Goal: Information Seeking & Learning: Find specific page/section

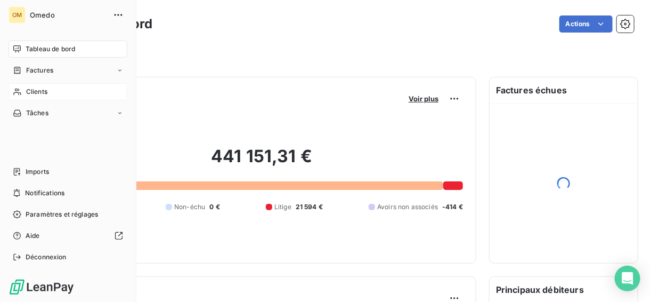
click at [33, 90] on span "Clients" at bounding box center [36, 92] width 21 height 10
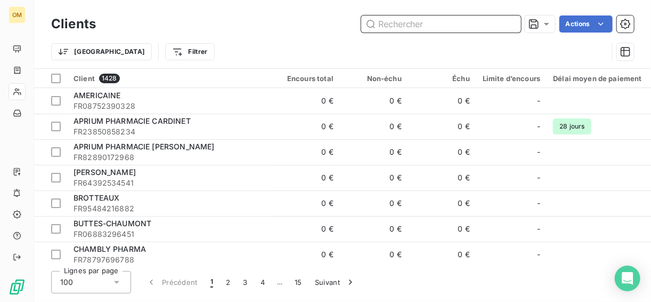
click at [435, 28] on input "text" at bounding box center [441, 23] width 160 height 17
paste input "989332044"
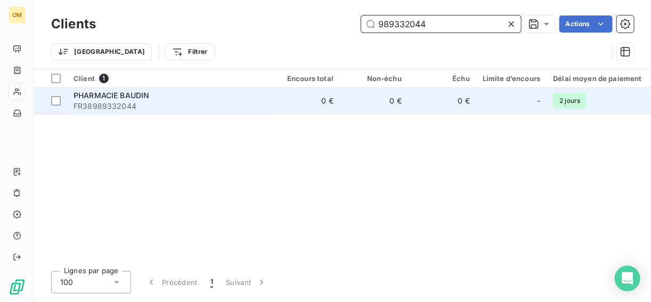
type input "989332044"
click at [175, 99] on div "PHARMACIE BAUDIN" at bounding box center [170, 95] width 192 height 11
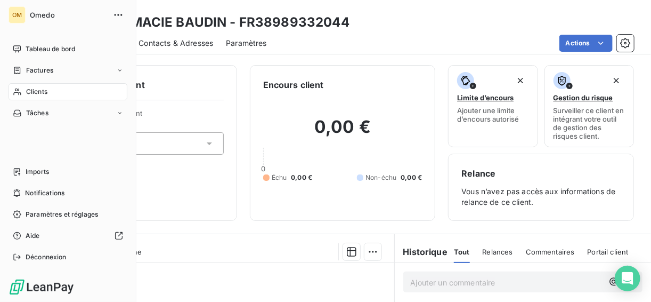
click at [35, 100] on div "Clients" at bounding box center [68, 91] width 119 height 17
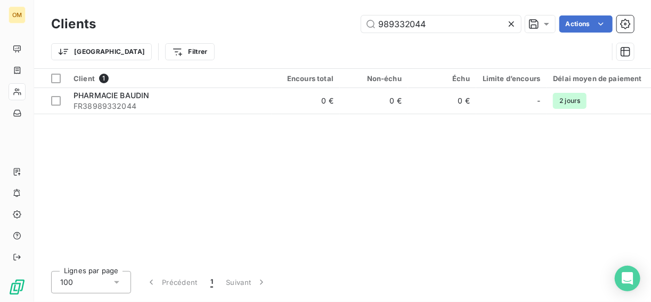
drag, startPoint x: 433, startPoint y: 26, endPoint x: 341, endPoint y: 25, distance: 92.8
click at [341, 25] on div "989332044 Actions" at bounding box center [372, 23] width 526 height 17
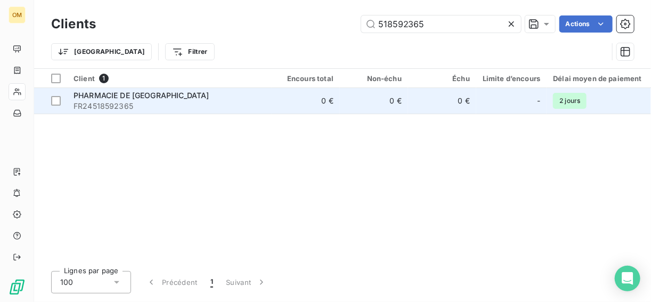
type input "518592365"
click at [179, 103] on span "FR24518592365" at bounding box center [170, 106] width 192 height 11
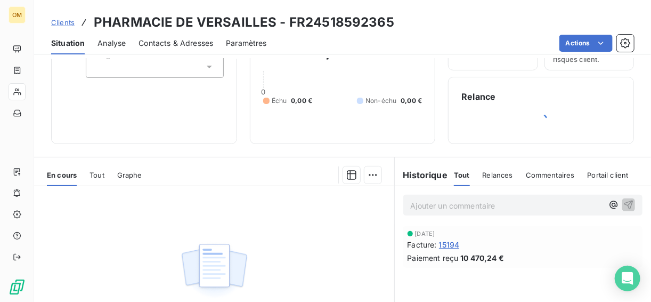
scroll to position [128, 0]
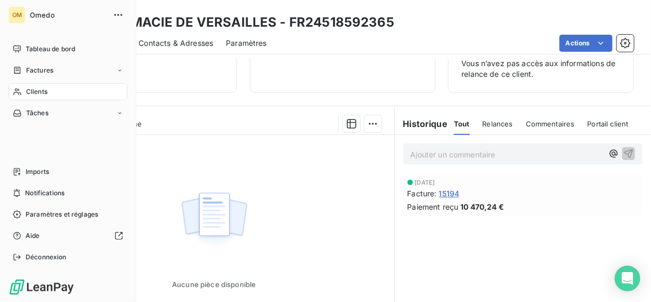
click at [38, 87] on span "Clients" at bounding box center [36, 92] width 21 height 10
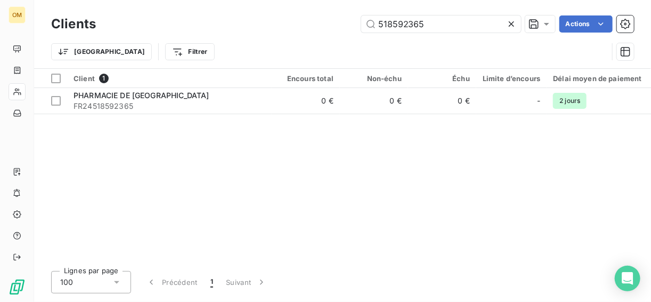
drag, startPoint x: 463, startPoint y: 22, endPoint x: 274, endPoint y: 23, distance: 188.7
click at [274, 23] on div "518592365 Actions" at bounding box center [372, 23] width 526 height 17
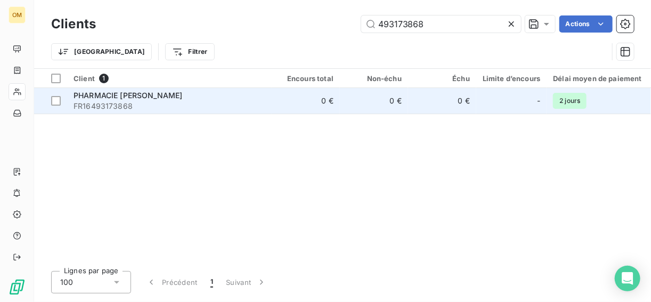
type input "493173868"
click at [199, 108] on span "FR16493173868" at bounding box center [170, 106] width 192 height 11
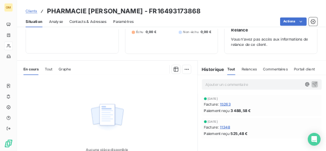
scroll to position [128, 0]
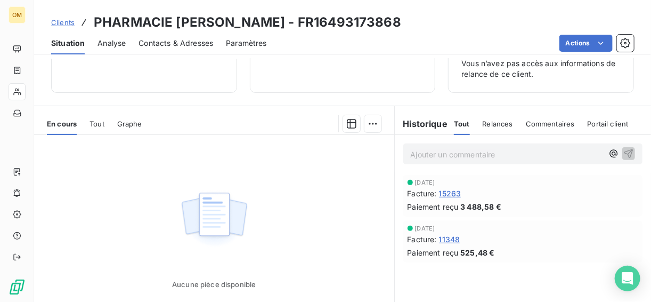
click at [444, 190] on span "15263" at bounding box center [450, 193] width 22 height 11
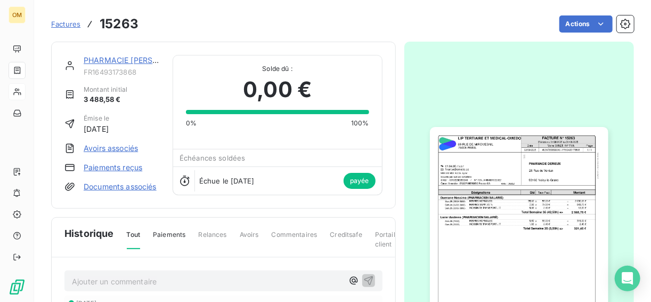
click at [486, 200] on img "button" at bounding box center [519, 253] width 179 height 252
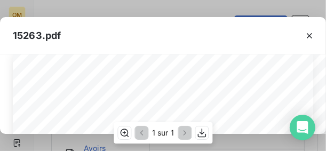
scroll to position [21, 0]
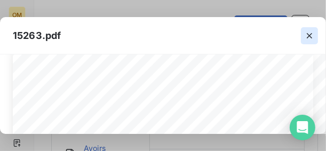
click at [308, 35] on icon "button" at bounding box center [309, 35] width 11 height 11
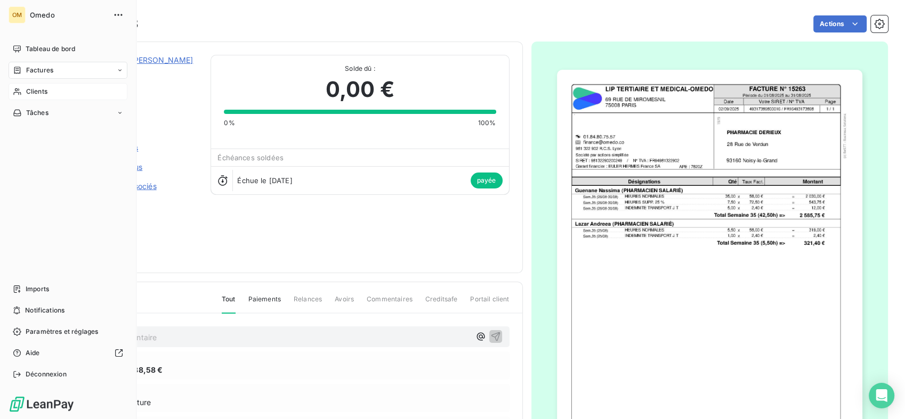
click at [42, 94] on span "Clients" at bounding box center [36, 92] width 21 height 10
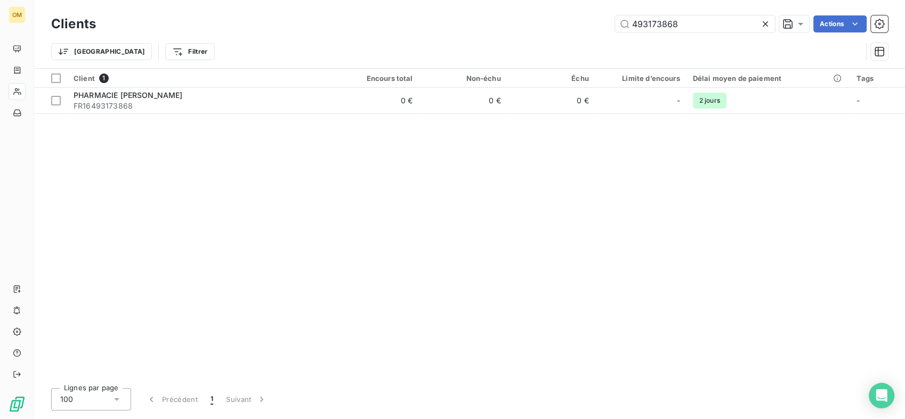
drag, startPoint x: 703, startPoint y: 23, endPoint x: 522, endPoint y: 30, distance: 181.4
click at [522, 30] on div "493173868 Actions" at bounding box center [498, 23] width 779 height 17
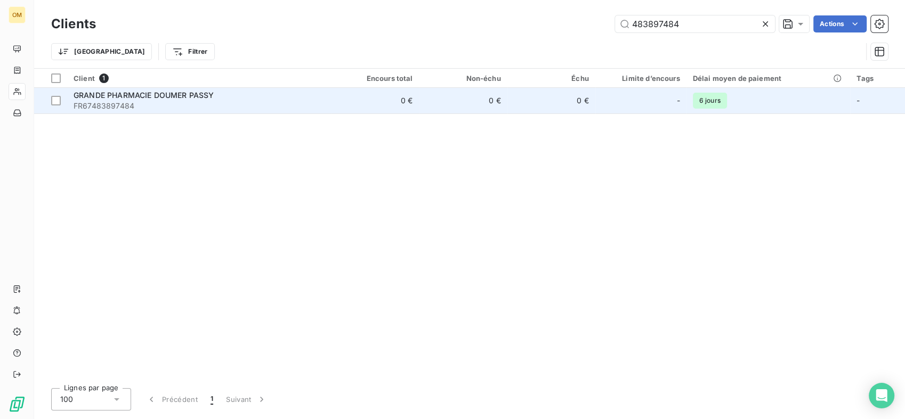
type input "483897484"
click at [235, 103] on span "FR67483897484" at bounding box center [199, 106] width 251 height 11
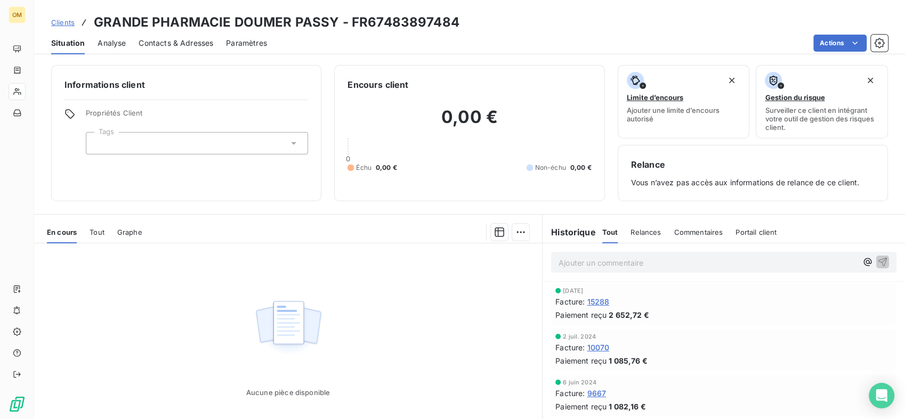
click at [600, 301] on span "15288" at bounding box center [598, 301] width 22 height 11
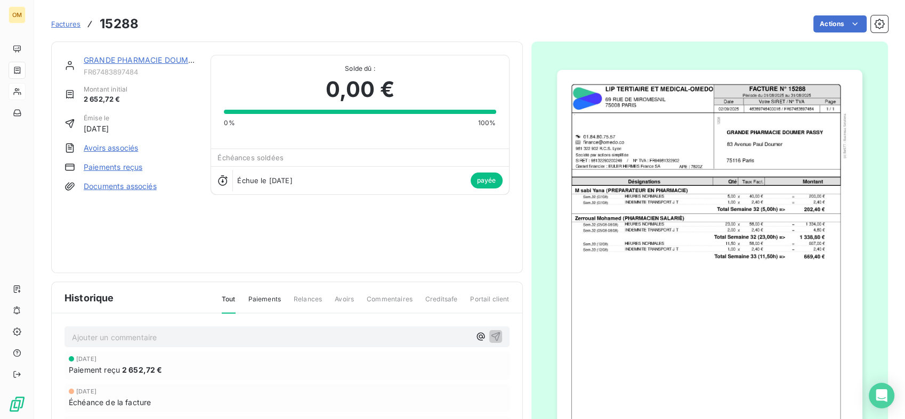
click at [613, 209] on img "button" at bounding box center [709, 286] width 305 height 432
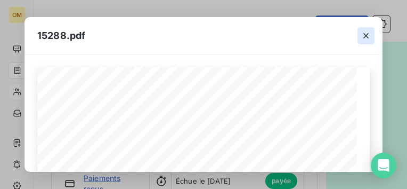
click at [368, 34] on icon "button" at bounding box center [366, 35] width 11 height 11
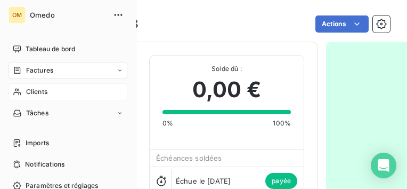
click at [33, 92] on span "Clients" at bounding box center [36, 92] width 21 height 10
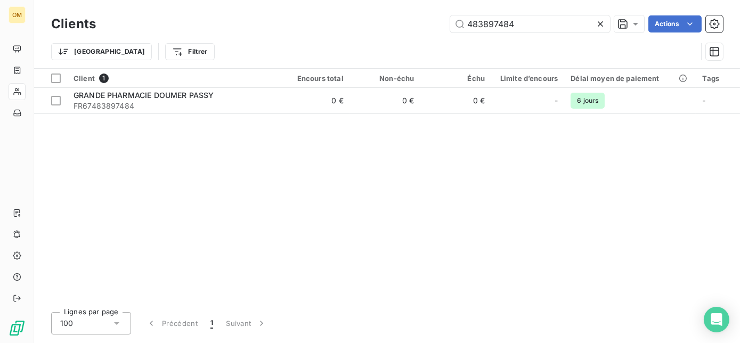
drag, startPoint x: 527, startPoint y: 24, endPoint x: 400, endPoint y: 26, distance: 127.4
click at [400, 26] on div "483897484 Actions" at bounding box center [416, 23] width 615 height 17
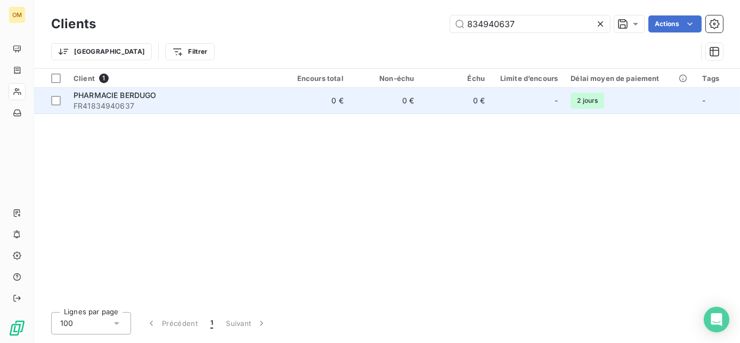
type input "834940637"
click at [224, 96] on div "PHARMACIE BERDUGO" at bounding box center [173, 95] width 199 height 11
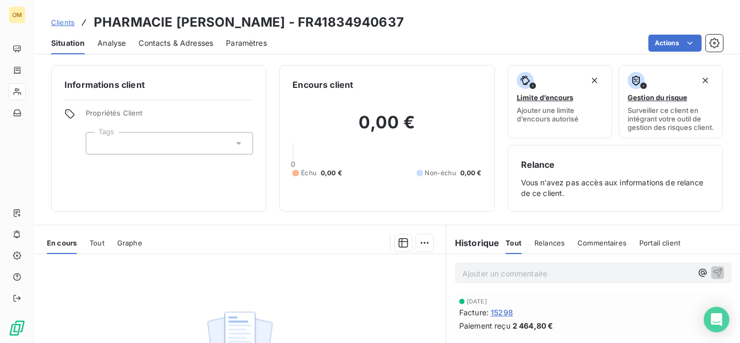
click at [502, 301] on span "15298" at bounding box center [502, 312] width 22 height 11
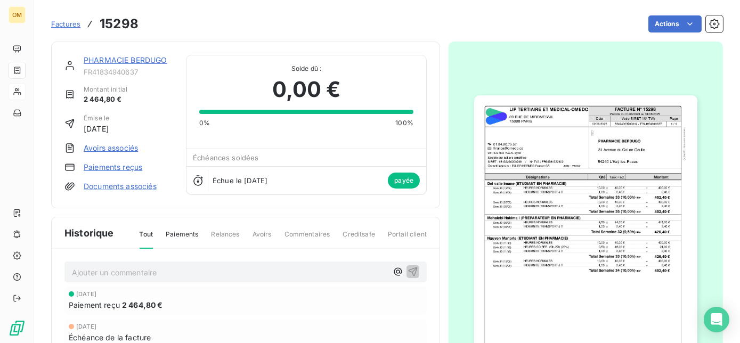
click at [530, 142] on img "button" at bounding box center [585, 252] width 223 height 315
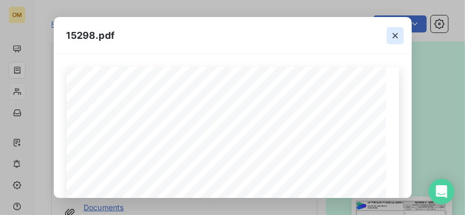
click at [396, 35] on icon "button" at bounding box center [395, 35] width 11 height 11
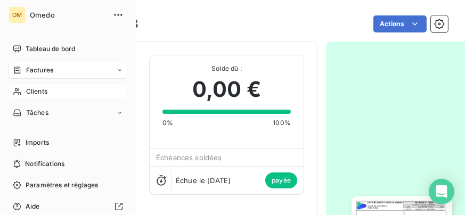
click at [30, 92] on span "Clients" at bounding box center [36, 92] width 21 height 10
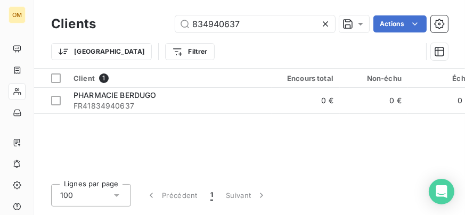
click at [326, 23] on icon at bounding box center [325, 23] width 5 height 5
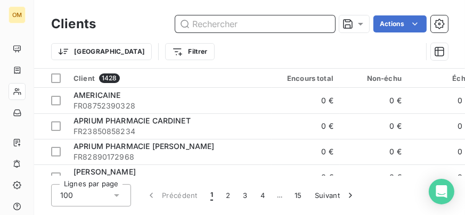
click at [243, 22] on input "text" at bounding box center [255, 23] width 160 height 17
paste input "920632791"
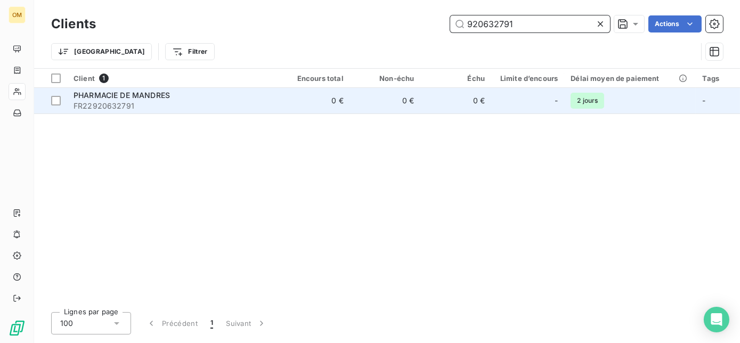
type input "920632791"
click at [215, 105] on span "FR22920632791" at bounding box center [173, 106] width 199 height 11
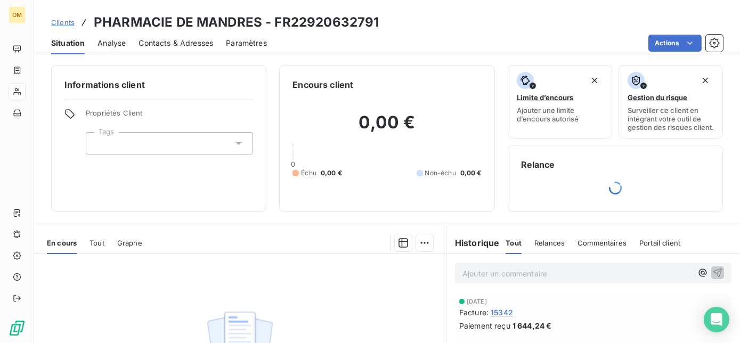
click at [505, 301] on span "15342" at bounding box center [502, 312] width 22 height 11
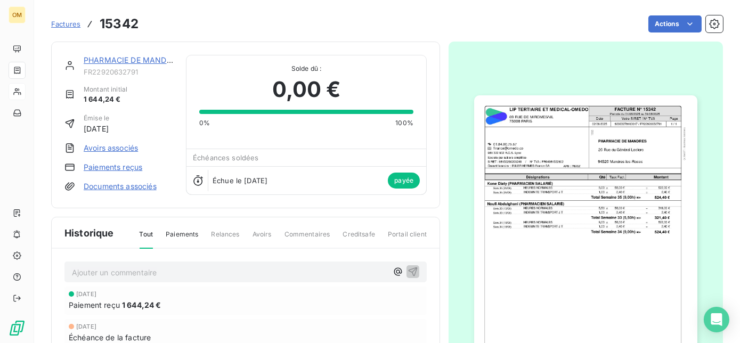
click at [524, 126] on img "button" at bounding box center [585, 252] width 223 height 315
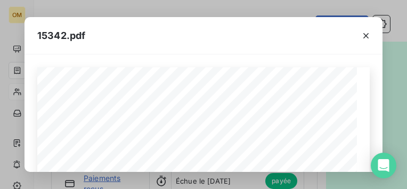
drag, startPoint x: 364, startPoint y: 35, endPoint x: 302, endPoint y: 31, distance: 61.4
click at [364, 35] on icon "button" at bounding box center [366, 35] width 11 height 11
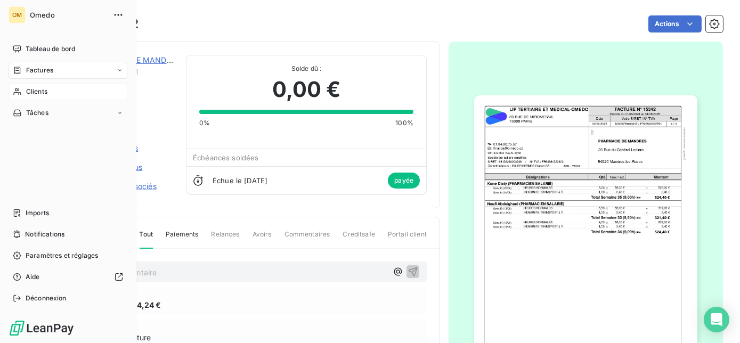
click at [38, 88] on span "Clients" at bounding box center [36, 92] width 21 height 10
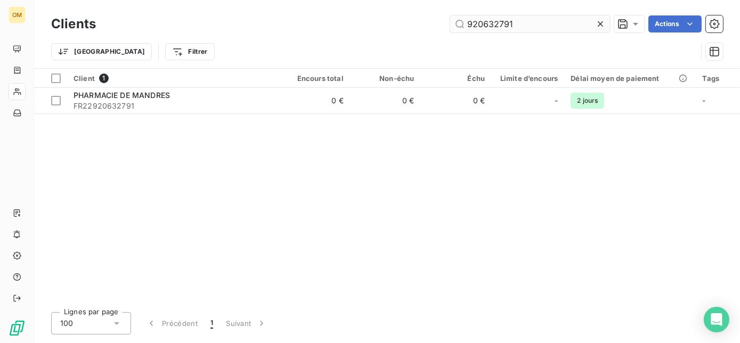
drag, startPoint x: 527, startPoint y: 23, endPoint x: 457, endPoint y: 23, distance: 69.8
click at [457, 23] on input "920632791" at bounding box center [530, 23] width 160 height 17
click at [518, 22] on input "920632791" at bounding box center [530, 23] width 160 height 17
drag, startPoint x: 519, startPoint y: 22, endPoint x: 313, endPoint y: 13, distance: 205.4
click at [313, 13] on div "Clients 920632791 Actions" at bounding box center [387, 24] width 672 height 22
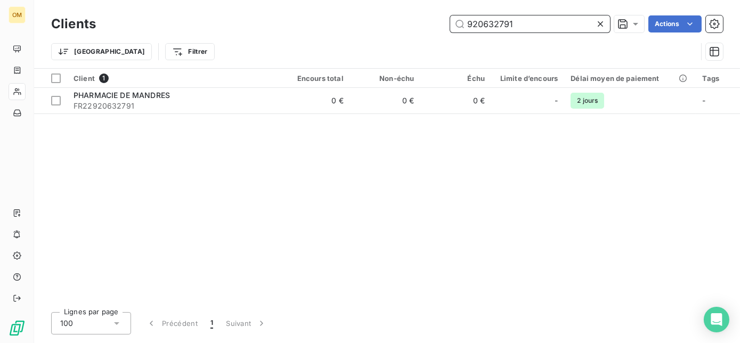
paste input "873805640"
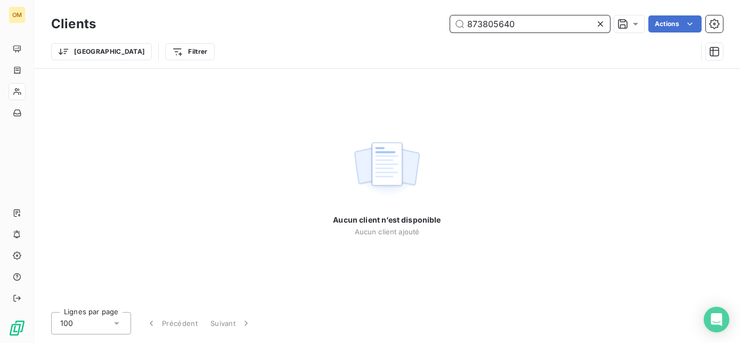
click at [465, 21] on input "873805640" at bounding box center [530, 23] width 160 height 17
click at [540, 23] on input "0873805640" at bounding box center [530, 23] width 160 height 17
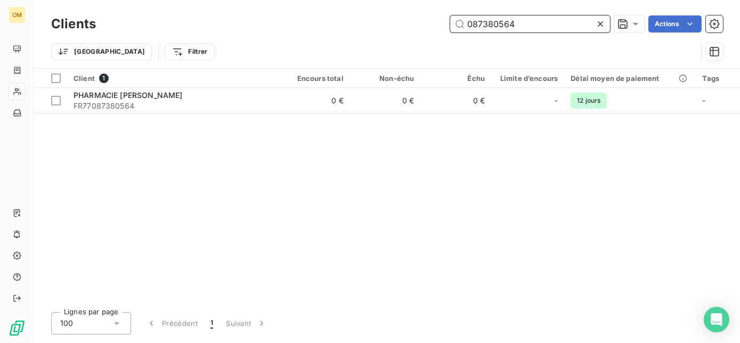
drag, startPoint x: 525, startPoint y: 22, endPoint x: 422, endPoint y: 29, distance: 103.1
click at [422, 29] on div "087380564 Actions" at bounding box center [416, 23] width 615 height 17
paste input "389243841"
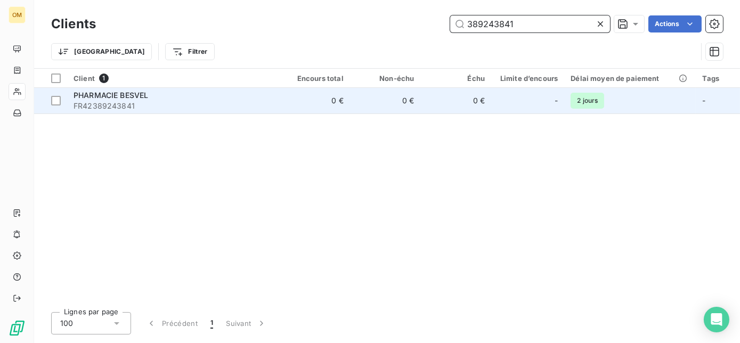
type input "389243841"
click at [233, 101] on span "FR42389243841" at bounding box center [173, 106] width 199 height 11
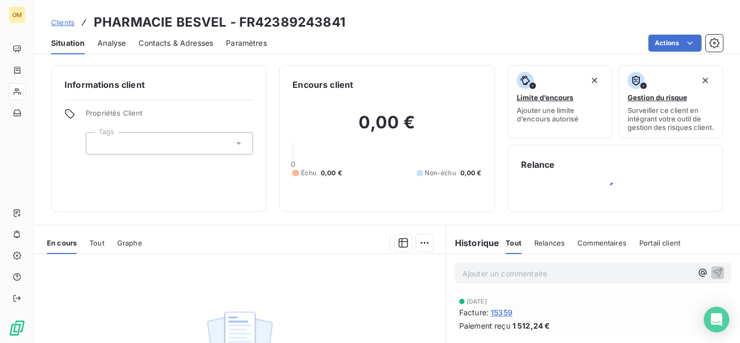
click at [505, 301] on span "15359" at bounding box center [502, 312] width 22 height 11
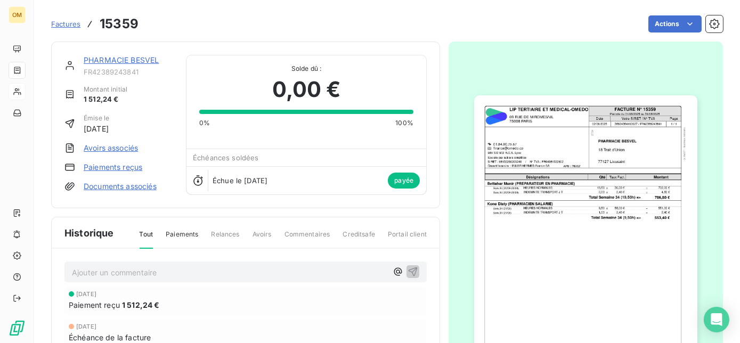
click at [537, 158] on img "button" at bounding box center [585, 252] width 223 height 315
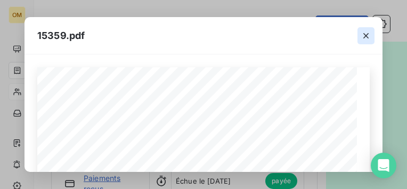
click at [366, 35] on icon "button" at bounding box center [366, 35] width 5 height 5
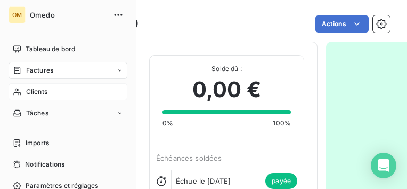
click at [28, 93] on span "Clients" at bounding box center [36, 92] width 21 height 10
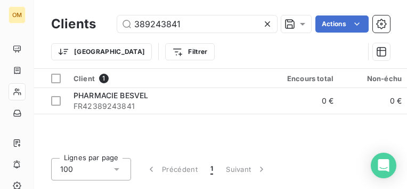
drag, startPoint x: 191, startPoint y: 27, endPoint x: 78, endPoint y: 17, distance: 113.0
click at [78, 17] on div "Clients 389243841 Actions" at bounding box center [220, 24] width 339 height 22
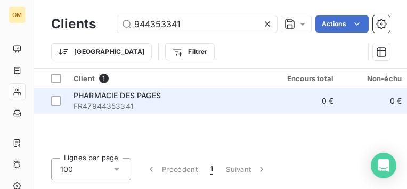
type input "944353341"
click at [139, 98] on span "PHARMACIE DES PAGES" at bounding box center [117, 95] width 87 height 9
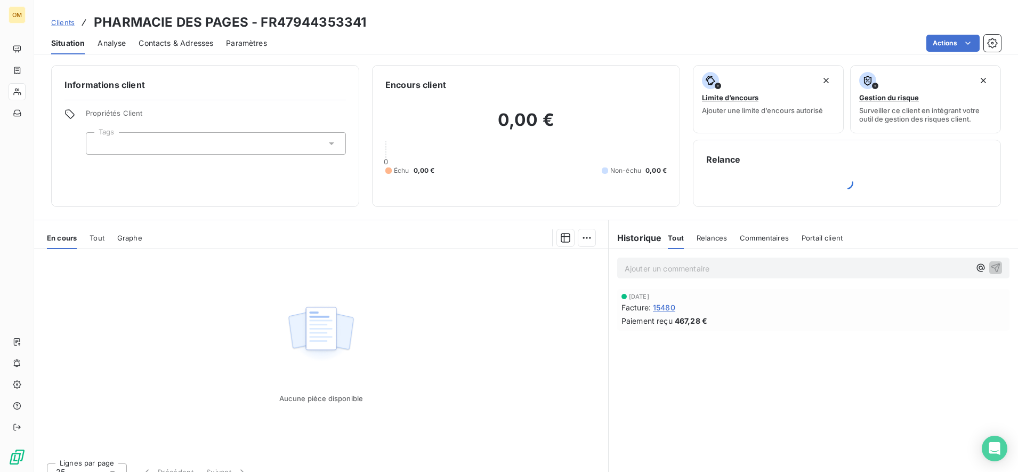
click at [651, 301] on span "15480" at bounding box center [664, 307] width 22 height 11
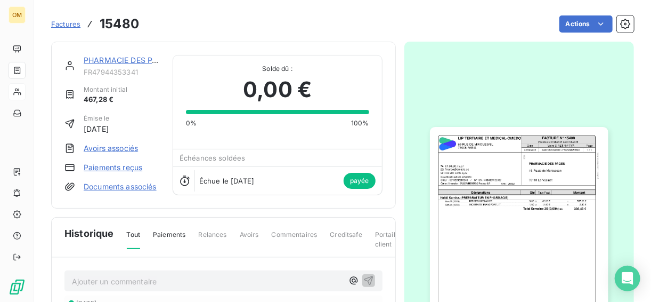
click at [497, 192] on img "button" at bounding box center [519, 253] width 179 height 252
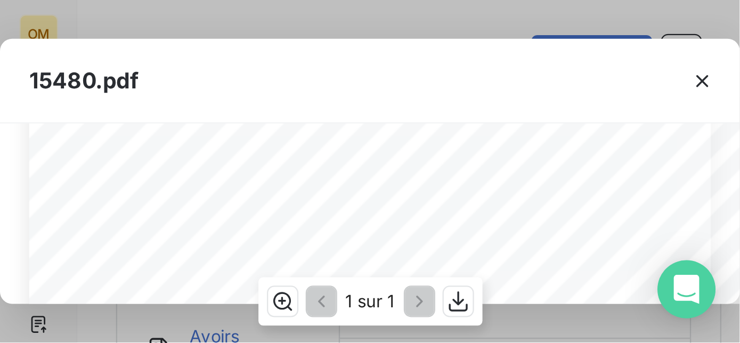
scroll to position [43, 0]
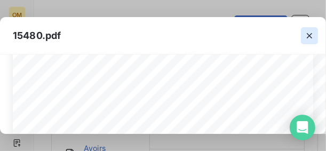
click at [308, 35] on icon "button" at bounding box center [309, 35] width 11 height 11
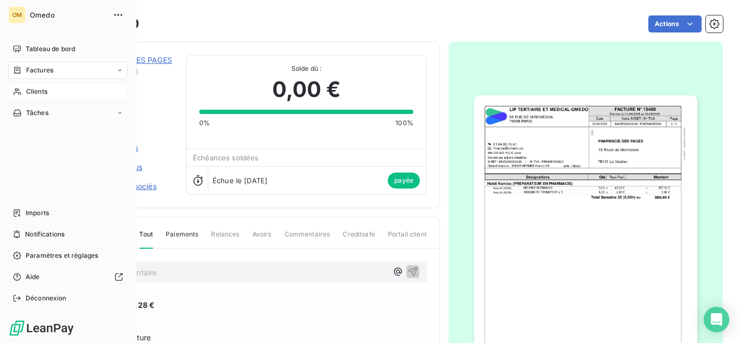
click at [43, 96] on div "Clients" at bounding box center [68, 91] width 119 height 17
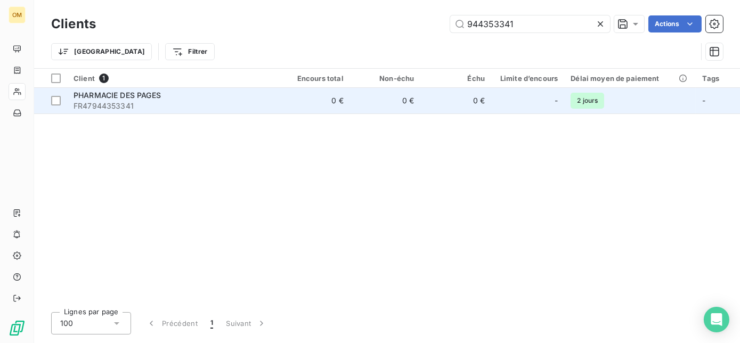
click at [205, 104] on span "FR47944353341" at bounding box center [173, 106] width 199 height 11
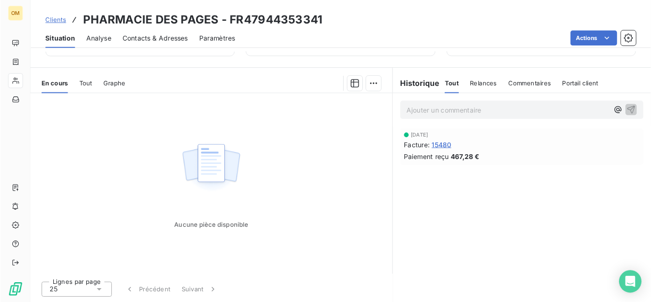
scroll to position [11, 0]
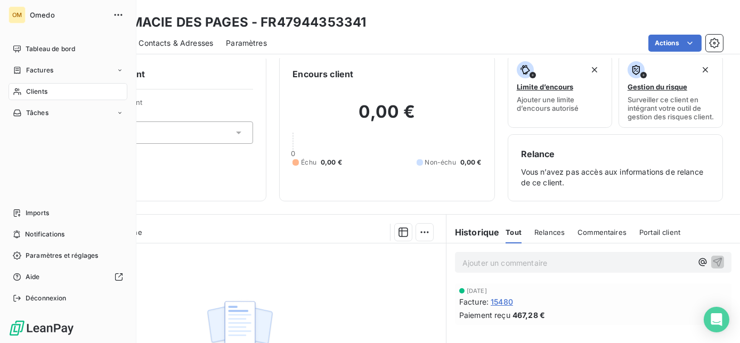
click at [38, 91] on span "Clients" at bounding box center [36, 92] width 21 height 10
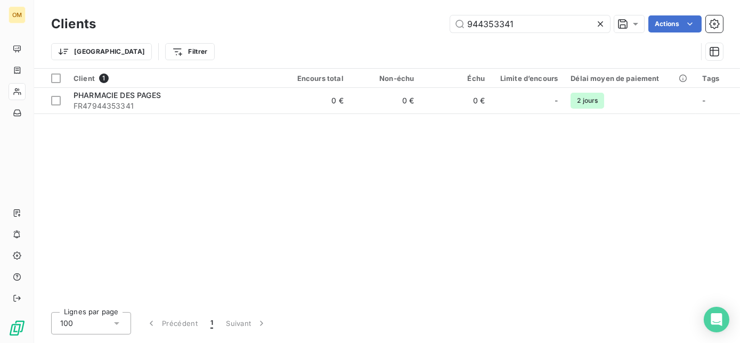
drag, startPoint x: 540, startPoint y: 27, endPoint x: 332, endPoint y: 26, distance: 207.9
click at [332, 26] on div "944353341 Actions" at bounding box center [416, 23] width 615 height 17
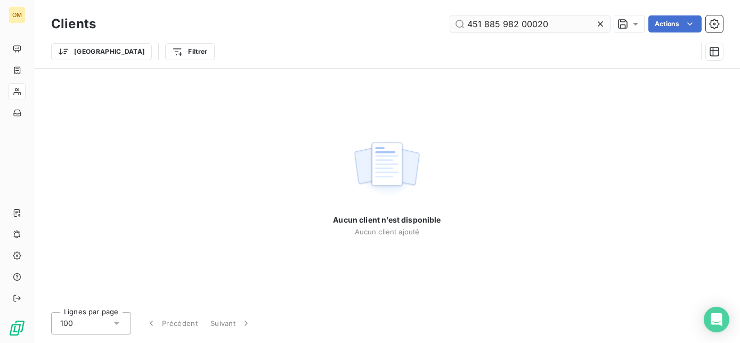
drag, startPoint x: 541, startPoint y: 22, endPoint x: 520, endPoint y: 23, distance: 20.8
click at [520, 23] on input "451 885 982 00020" at bounding box center [530, 23] width 160 height 17
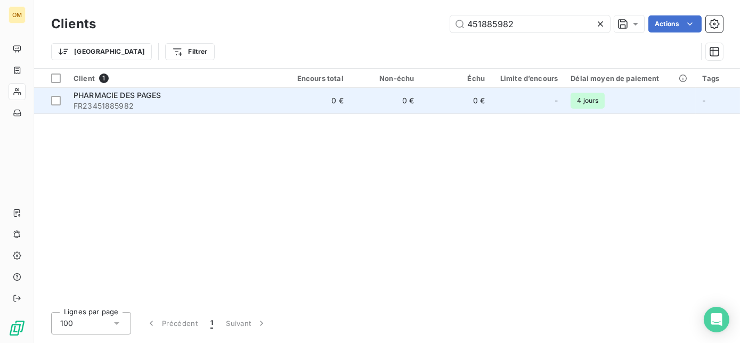
type input "451885982"
click at [165, 98] on div "PHARMACIE DES PAGES" at bounding box center [173, 95] width 199 height 11
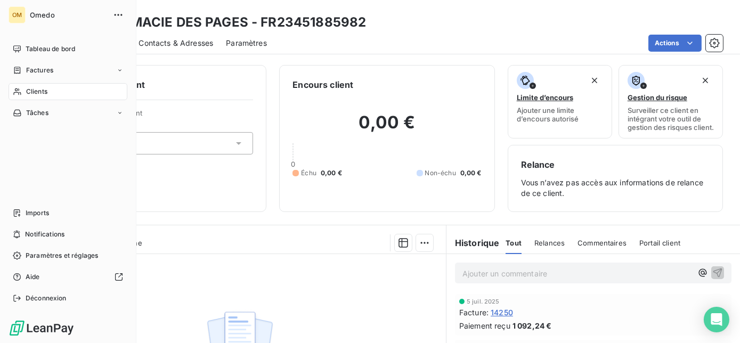
click at [19, 90] on icon at bounding box center [17, 91] width 9 height 9
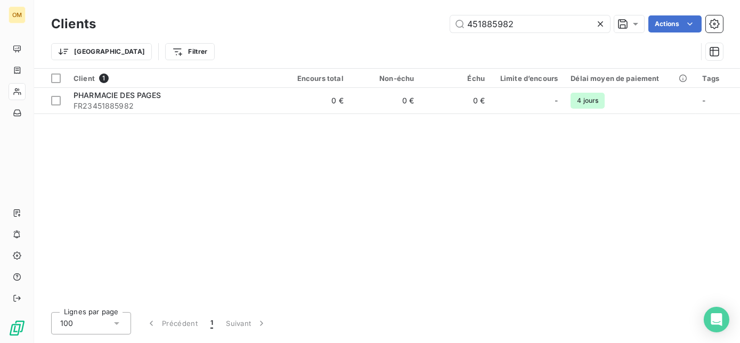
drag, startPoint x: 439, startPoint y: 34, endPoint x: 336, endPoint y: 26, distance: 103.2
click at [336, 26] on div "451885982 Actions" at bounding box center [416, 23] width 615 height 17
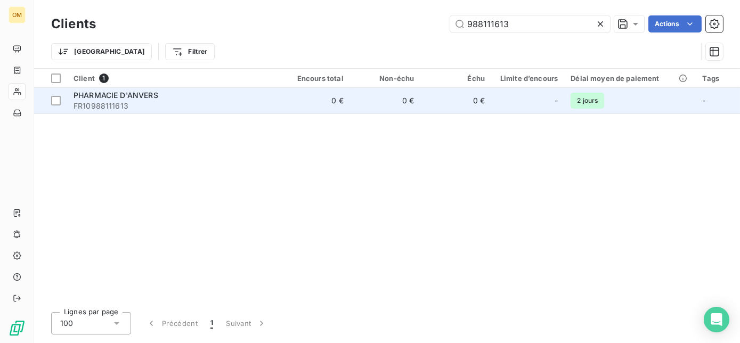
type input "988111613"
click at [239, 98] on div "PHARMACIE D'ANVERS" at bounding box center [173, 95] width 199 height 11
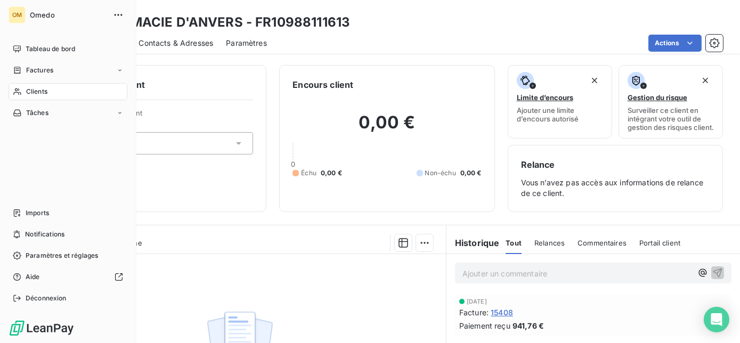
click at [23, 92] on div "Clients" at bounding box center [68, 91] width 119 height 17
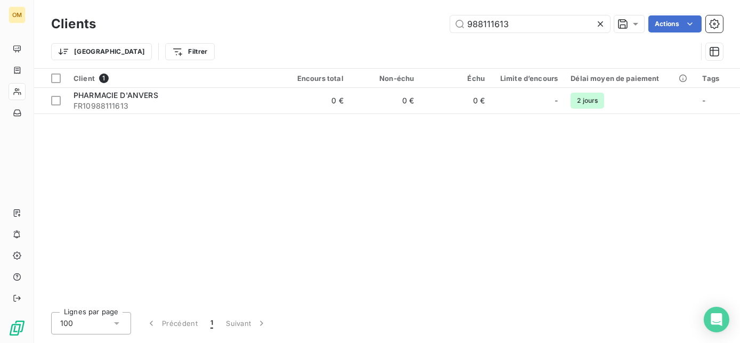
drag, startPoint x: 523, startPoint y: 22, endPoint x: 386, endPoint y: 22, distance: 136.4
click at [386, 22] on div "988111613 Actions" at bounding box center [416, 23] width 615 height 17
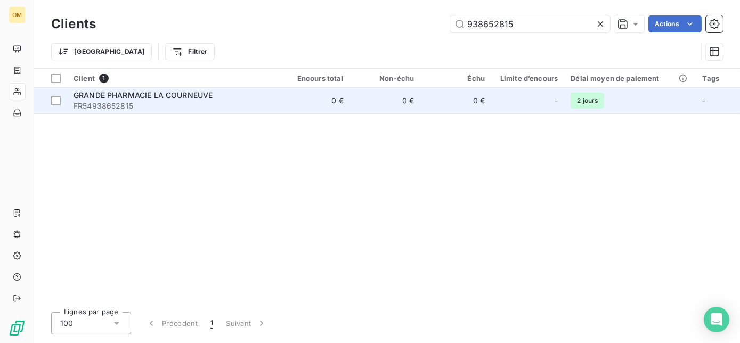
type input "938652815"
click at [251, 96] on div "GRANDE PHARMACIE LA COURNEUVE" at bounding box center [173, 95] width 199 height 11
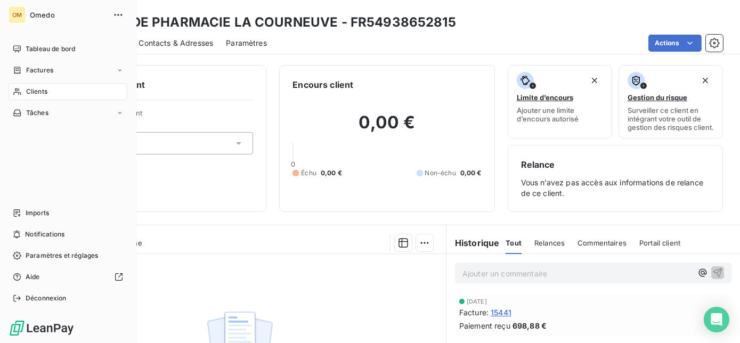
click at [34, 91] on span "Clients" at bounding box center [36, 92] width 21 height 10
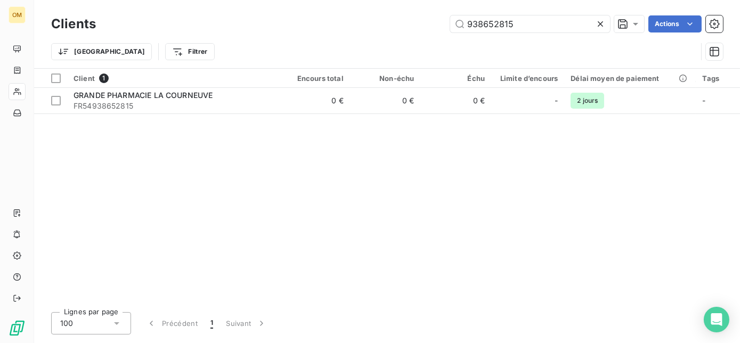
drag, startPoint x: 525, startPoint y: 23, endPoint x: 378, endPoint y: 21, distance: 147.1
click at [378, 21] on div "938652815 Actions" at bounding box center [416, 23] width 615 height 17
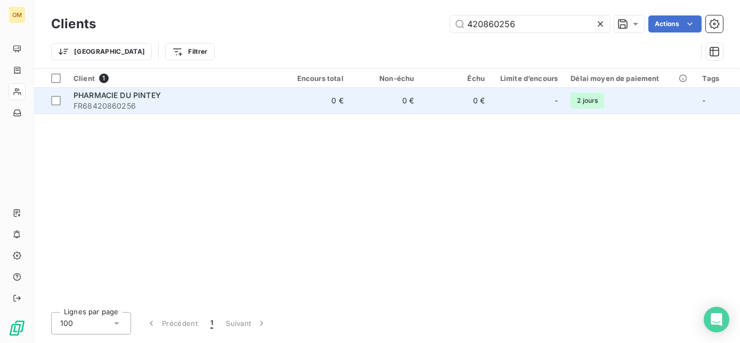
type input "420860256"
click at [231, 102] on span "FR68420860256" at bounding box center [173, 106] width 199 height 11
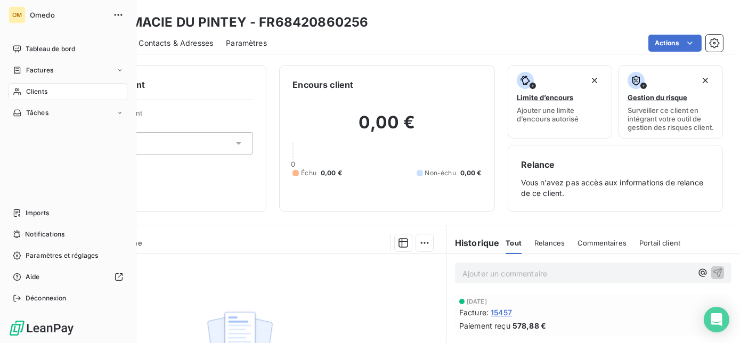
click at [43, 96] on span "Clients" at bounding box center [36, 92] width 21 height 10
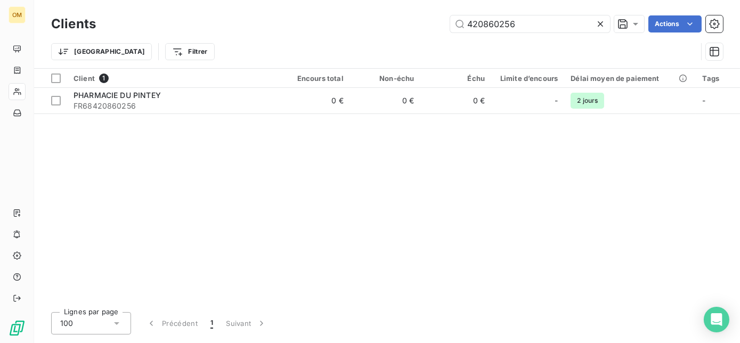
drag, startPoint x: 545, startPoint y: 26, endPoint x: 337, endPoint y: 38, distance: 208.2
click at [337, 38] on div "Clients 420860256 Actions Trier Filtrer" at bounding box center [387, 40] width 672 height 55
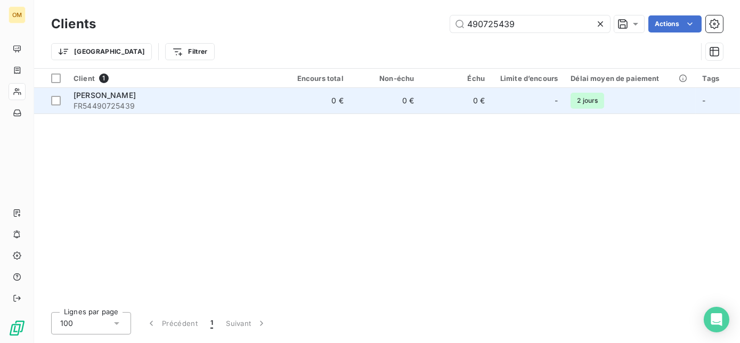
type input "490725439"
click at [182, 104] on span "FR54490725439" at bounding box center [173, 106] width 199 height 11
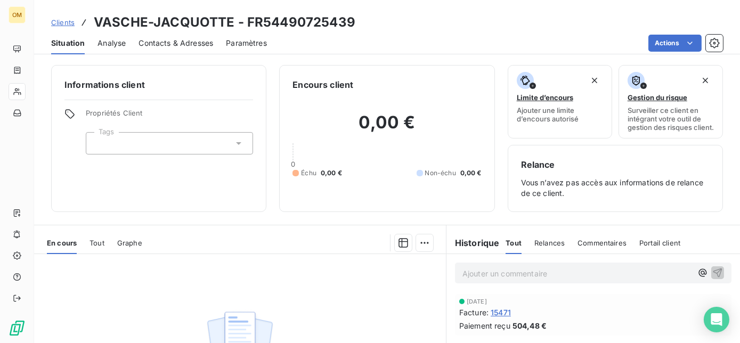
click at [503, 301] on span "15471" at bounding box center [501, 312] width 20 height 11
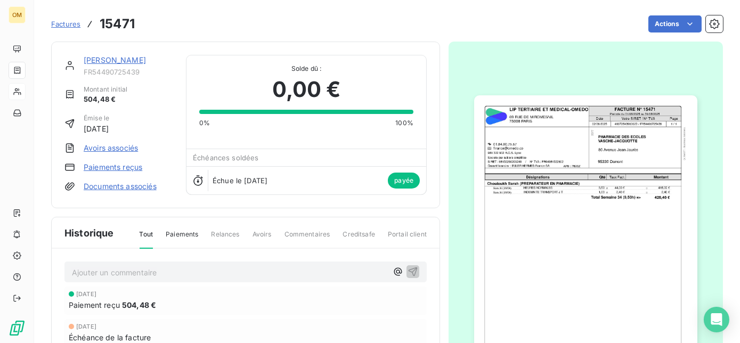
click at [494, 161] on img "button" at bounding box center [585, 252] width 223 height 315
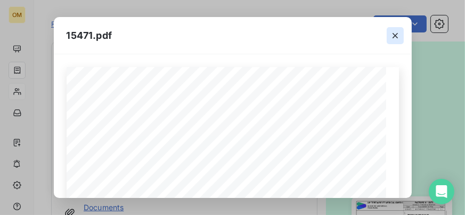
click at [398, 34] on icon "button" at bounding box center [395, 35] width 11 height 11
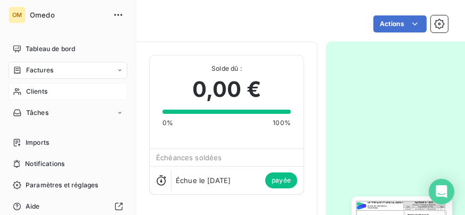
click at [34, 92] on span "Clients" at bounding box center [36, 92] width 21 height 10
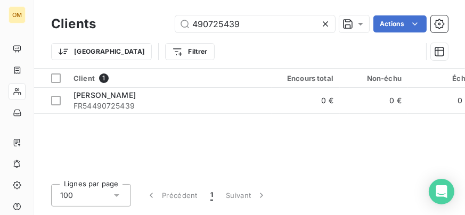
drag, startPoint x: 247, startPoint y: 26, endPoint x: 126, endPoint y: 27, distance: 121.5
click at [126, 27] on div "490725439 Actions" at bounding box center [279, 23] width 340 height 17
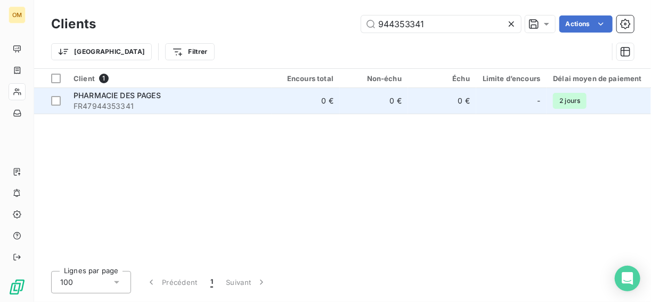
type input "944353341"
click at [181, 101] on span "FR47944353341" at bounding box center [170, 106] width 192 height 11
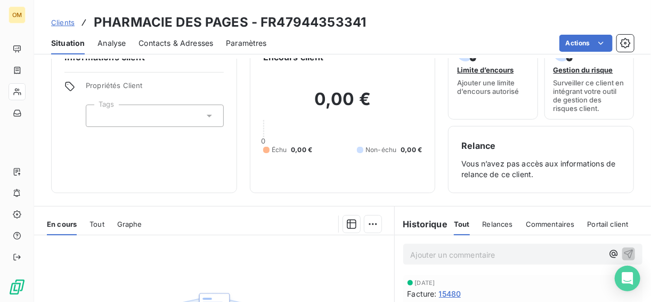
scroll to position [43, 0]
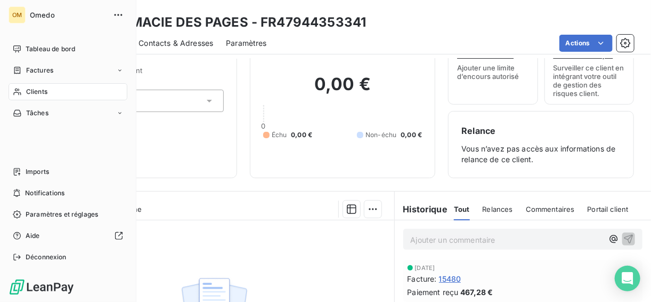
click at [38, 90] on span "Clients" at bounding box center [36, 92] width 21 height 10
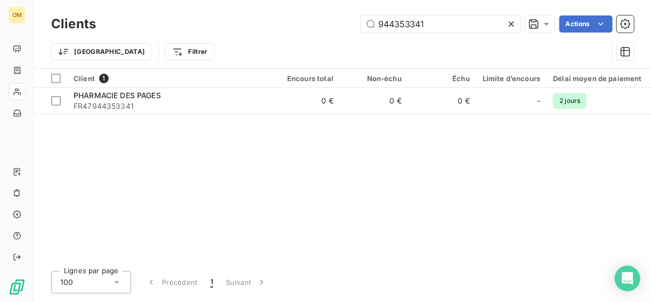
drag, startPoint x: 437, startPoint y: 26, endPoint x: 276, endPoint y: 20, distance: 161.1
click at [276, 20] on div "944353341 Actions" at bounding box center [372, 23] width 526 height 17
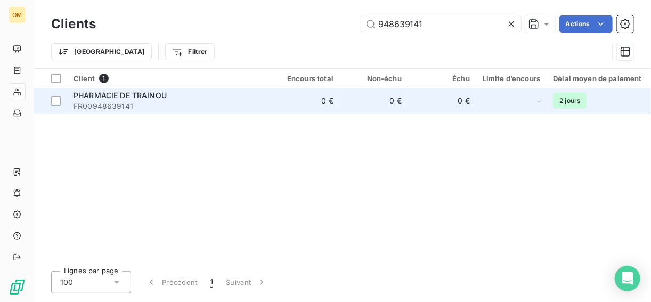
type input "948639141"
click at [240, 103] on span "FR00948639141" at bounding box center [170, 106] width 192 height 11
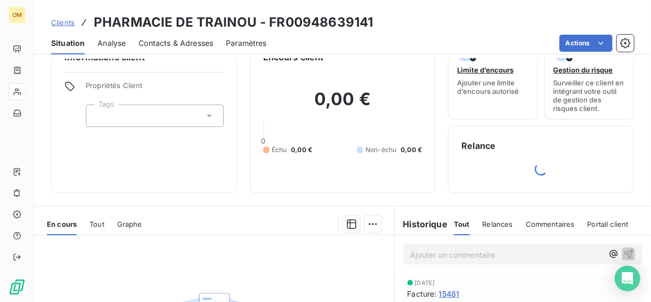
scroll to position [43, 0]
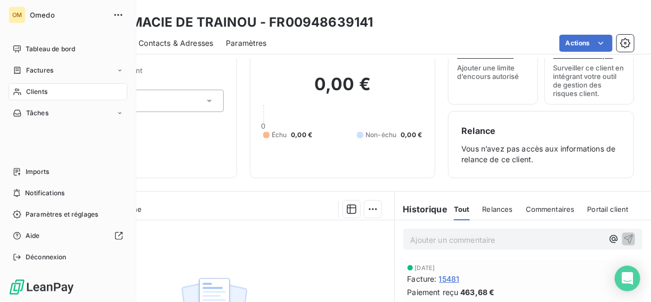
click at [35, 92] on span "Clients" at bounding box center [36, 92] width 21 height 10
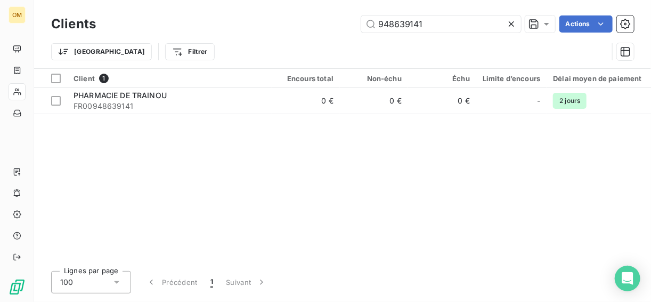
drag, startPoint x: 295, startPoint y: 26, endPoint x: 285, endPoint y: 23, distance: 9.8
click at [285, 23] on div "948639141 Actions" at bounding box center [372, 23] width 526 height 17
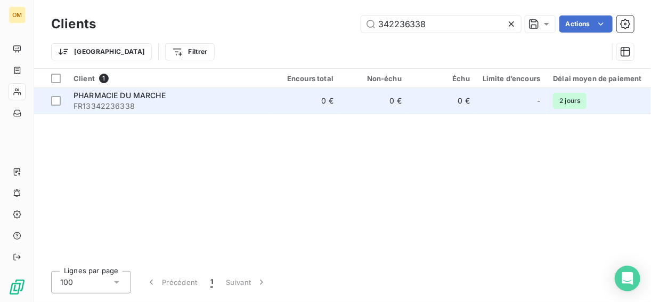
type input "342236338"
click at [257, 101] on span "FR13342236338" at bounding box center [170, 106] width 192 height 11
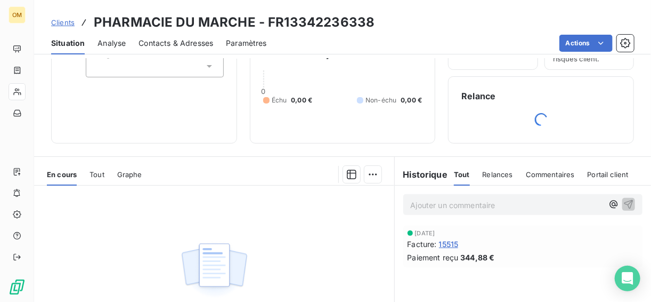
scroll to position [85, 0]
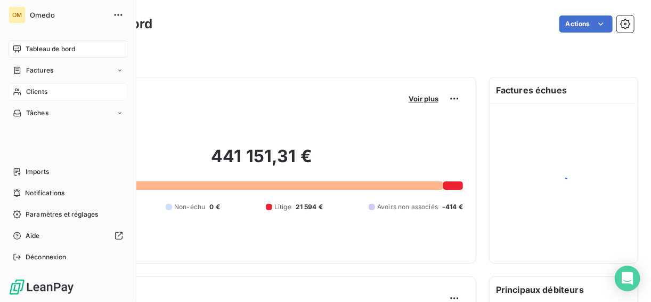
click at [37, 93] on span "Clients" at bounding box center [36, 92] width 21 height 10
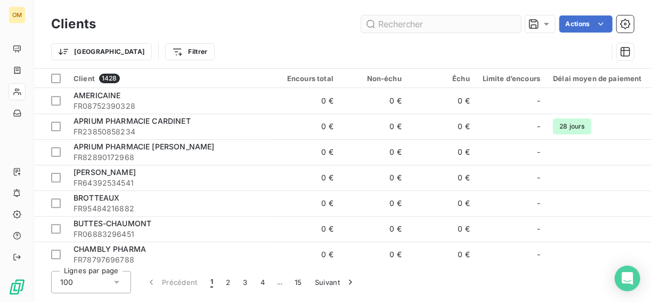
click at [396, 25] on input "text" at bounding box center [441, 23] width 160 height 17
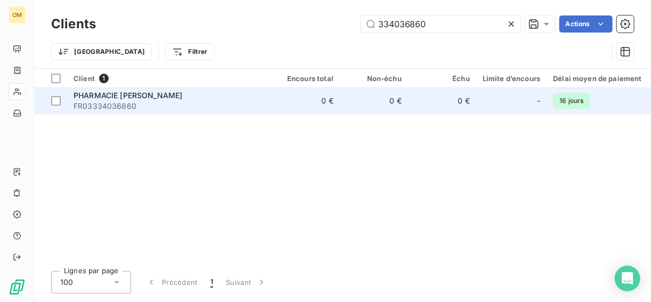
type input "334036860"
click at [229, 101] on span "FR03334036860" at bounding box center [170, 106] width 192 height 11
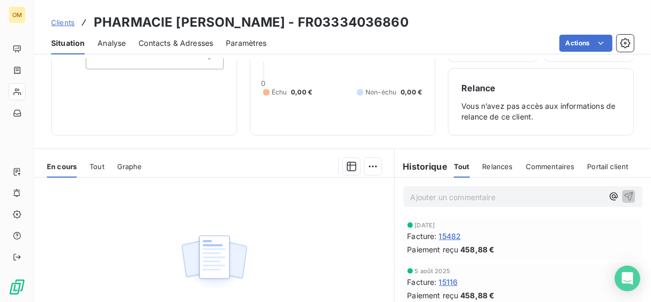
click at [450, 280] on span "15116" at bounding box center [448, 281] width 19 height 11
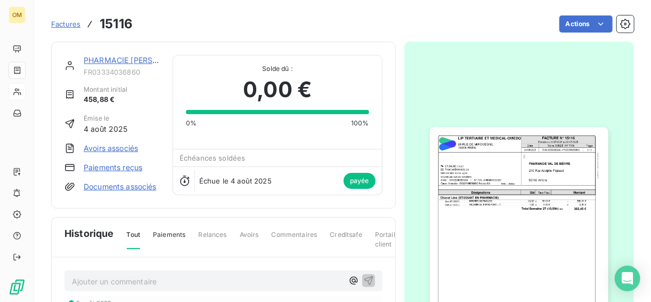
click at [490, 158] on img "button" at bounding box center [519, 253] width 179 height 252
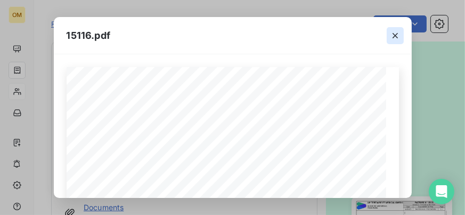
click at [395, 34] on icon "button" at bounding box center [395, 35] width 11 height 11
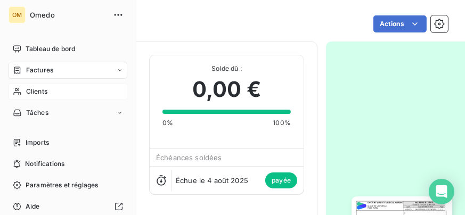
click at [35, 94] on span "Clients" at bounding box center [36, 92] width 21 height 10
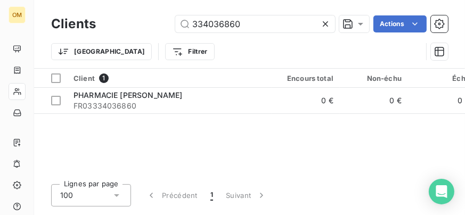
drag, startPoint x: 255, startPoint y: 23, endPoint x: 432, endPoint y: 35, distance: 176.8
click at [192, 24] on input "334036860" at bounding box center [255, 23] width 160 height 17
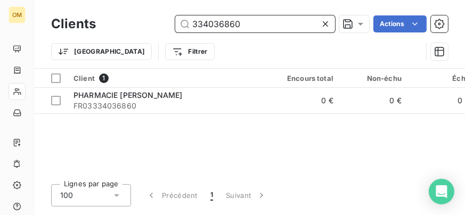
paste input "430330803"
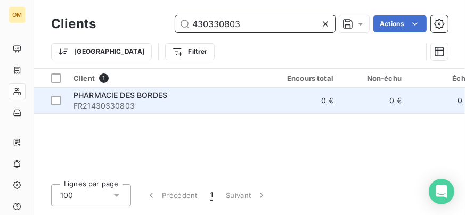
type input "430330803"
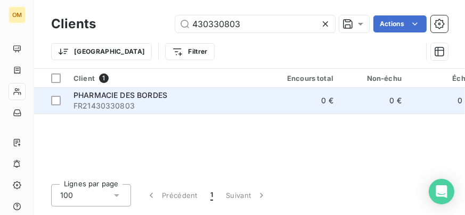
click at [140, 108] on span "FR21430330803" at bounding box center [170, 106] width 192 height 11
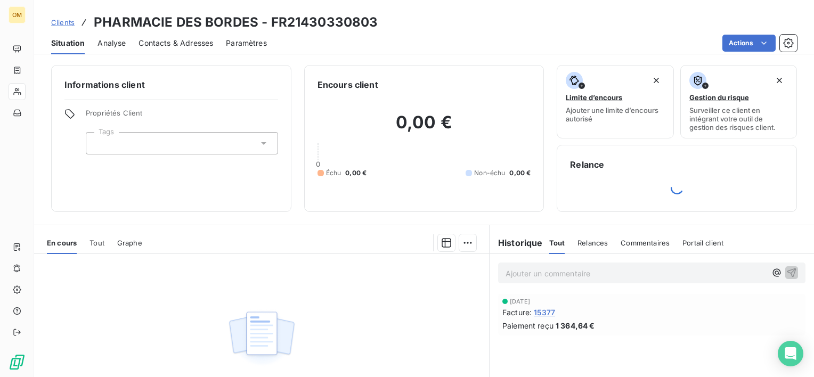
click at [545, 301] on span "15377" at bounding box center [544, 312] width 21 height 11
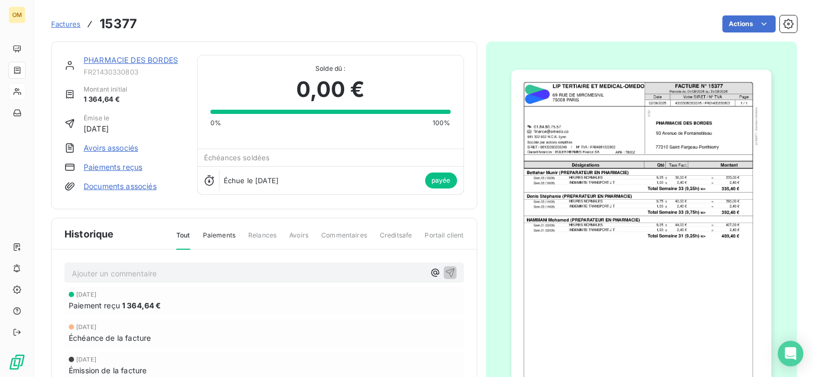
click at [564, 166] on img "button" at bounding box center [642, 254] width 260 height 368
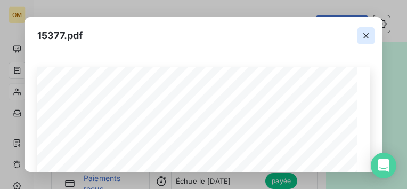
click at [366, 38] on icon "button" at bounding box center [366, 35] width 11 height 11
